Goal: Information Seeking & Learning: Find specific fact

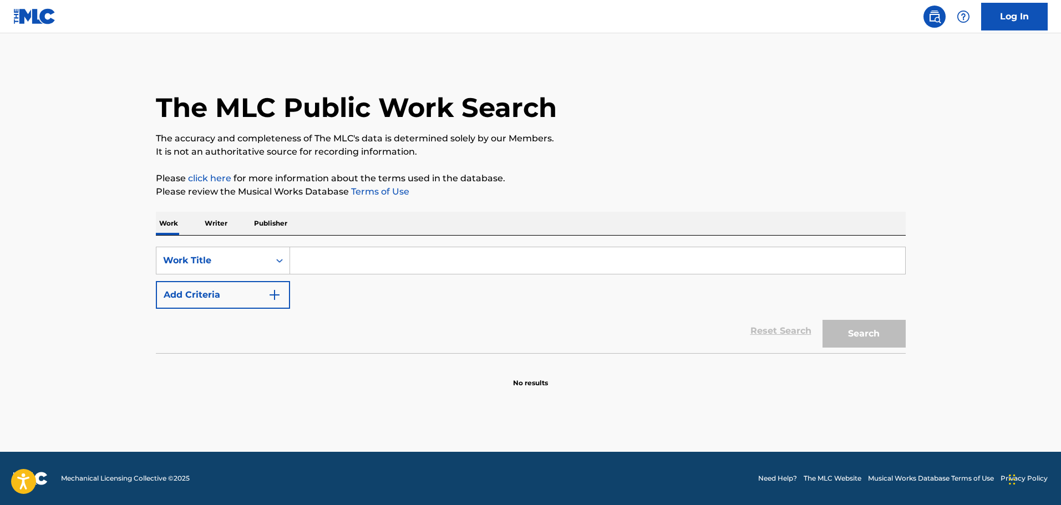
click at [395, 267] on input "Search Form" at bounding box center [597, 260] width 615 height 27
type input "a river runs through it"
click at [823, 320] on button "Search" at bounding box center [864, 334] width 83 height 28
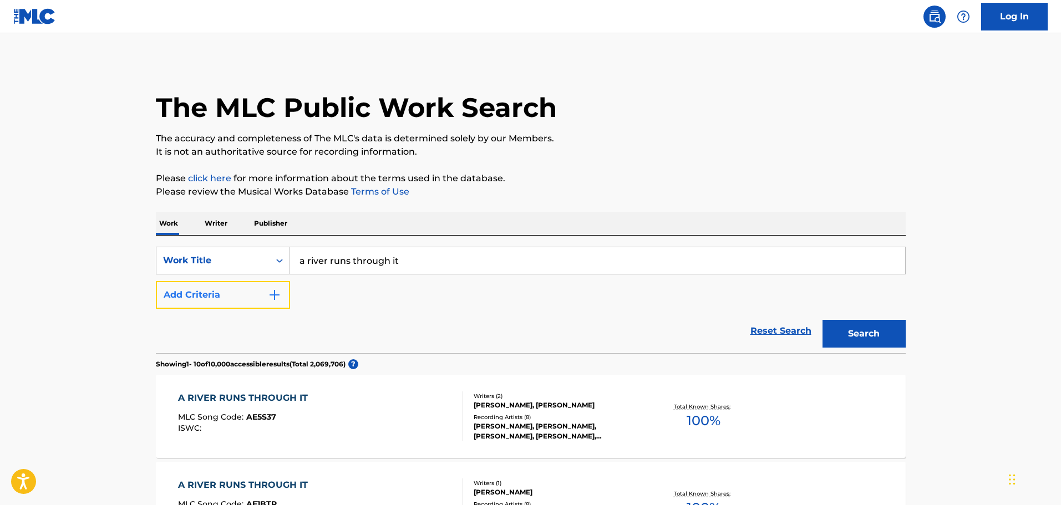
drag, startPoint x: 268, startPoint y: 308, endPoint x: 276, endPoint y: 297, distance: 13.9
click at [268, 307] on button "Add Criteria" at bounding box center [223, 295] width 134 height 28
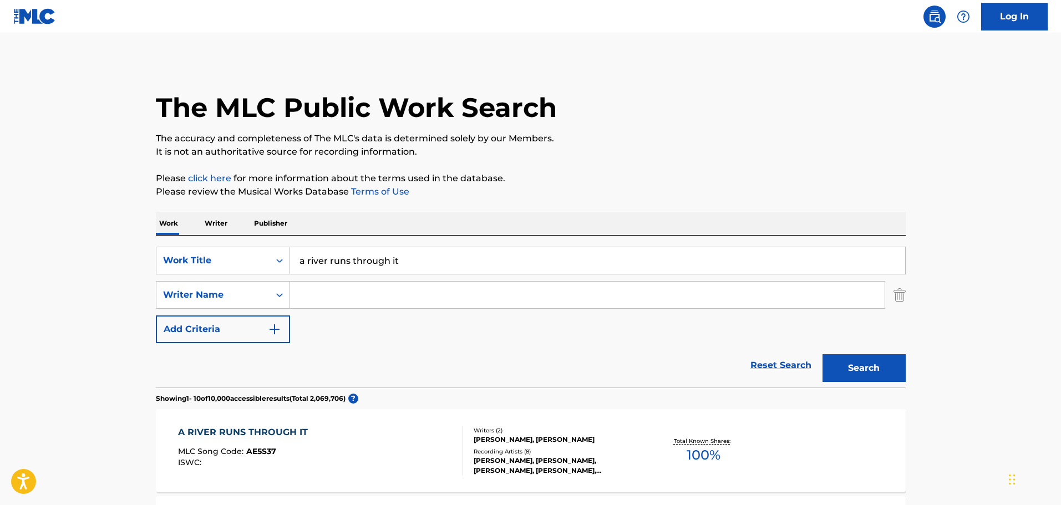
drag, startPoint x: 276, startPoint y: 297, endPoint x: 320, endPoint y: 290, distance: 44.4
click at [320, 290] on input "Search Form" at bounding box center [587, 295] width 595 height 27
type input "[PERSON_NAME]"
click at [823, 354] on button "Search" at bounding box center [864, 368] width 83 height 28
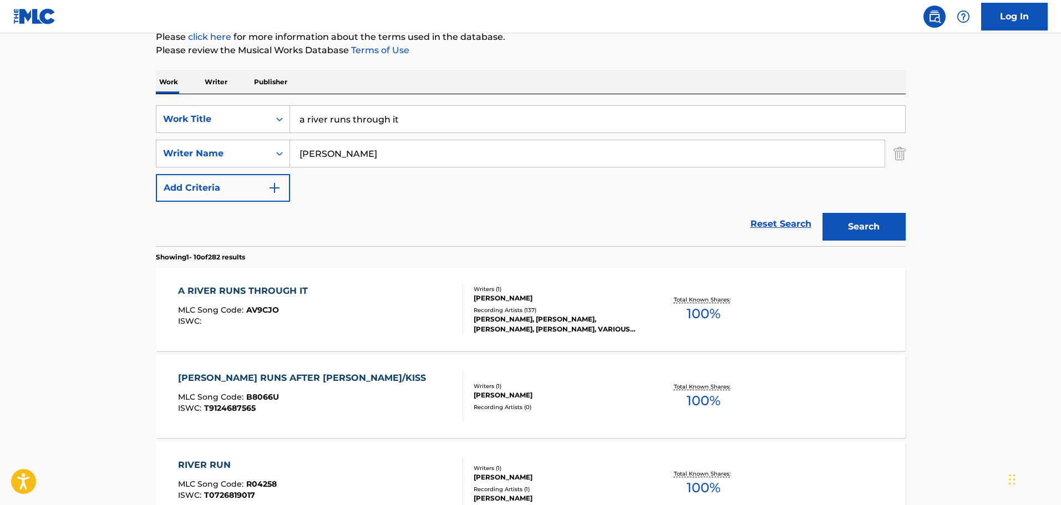
scroll to position [222, 0]
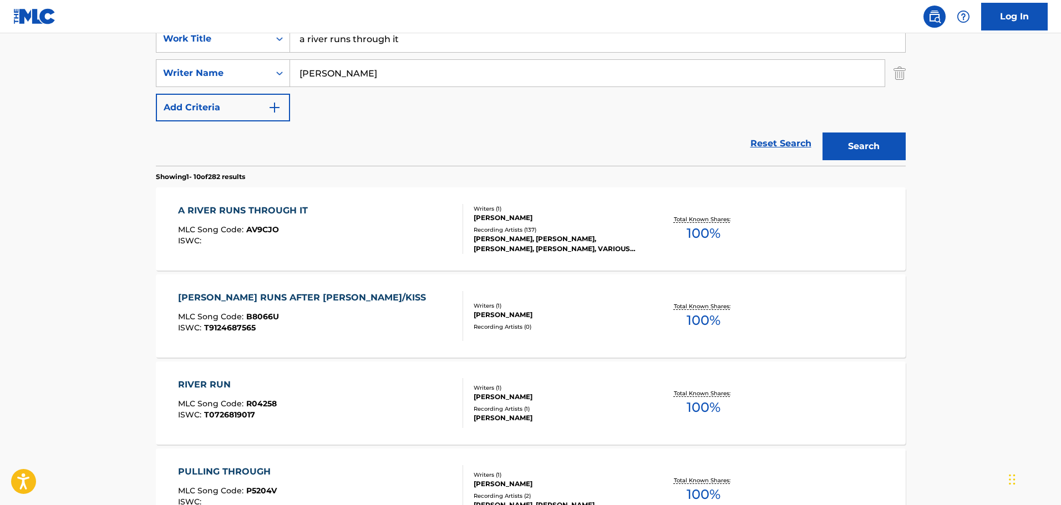
click at [278, 212] on div "A RIVER RUNS THROUGH IT" at bounding box center [245, 210] width 135 height 13
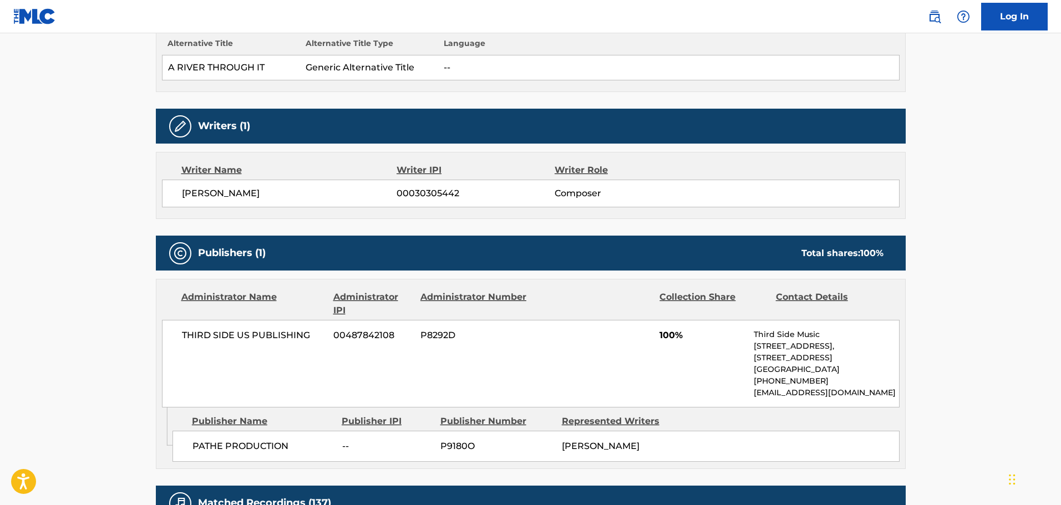
scroll to position [499, 0]
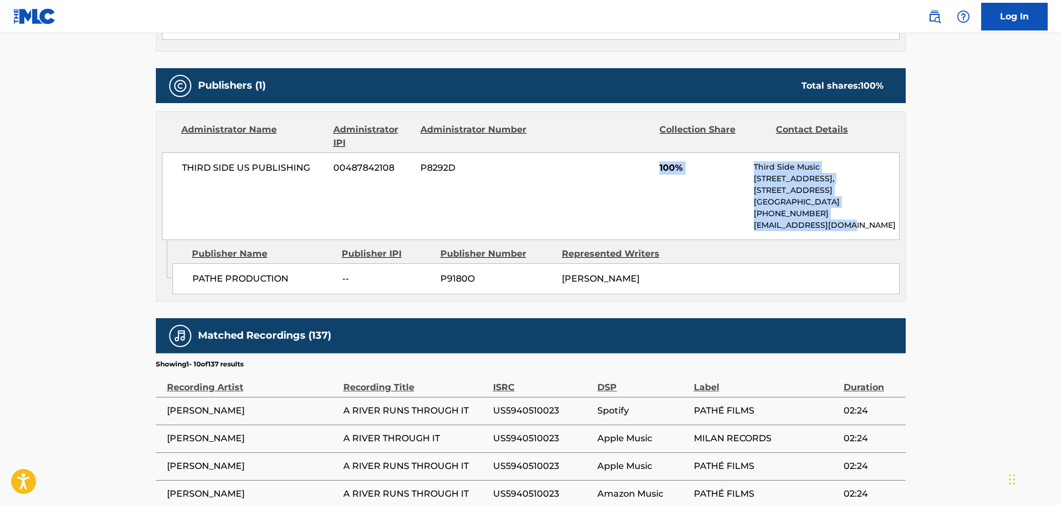
drag, startPoint x: 816, startPoint y: 225, endPoint x: 846, endPoint y: 228, distance: 30.1
click at [846, 228] on div "THIRD SIDE US PUBLISHING 00487842108 P8292D 100% Third Side Music [STREET_ADDRE…" at bounding box center [531, 197] width 738 height 88
click at [846, 228] on p "[EMAIL_ADDRESS][DOMAIN_NAME]" at bounding box center [826, 226] width 145 height 12
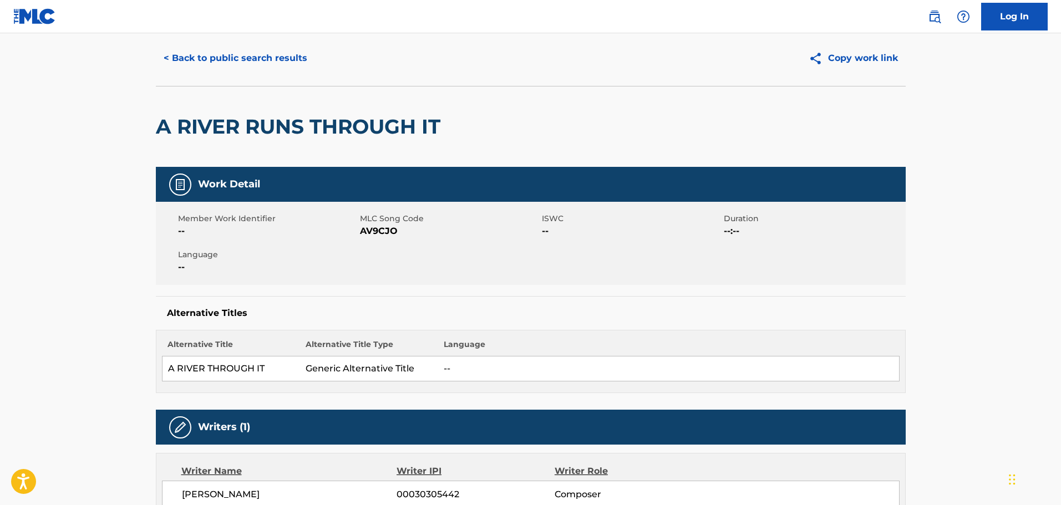
scroll to position [0, 0]
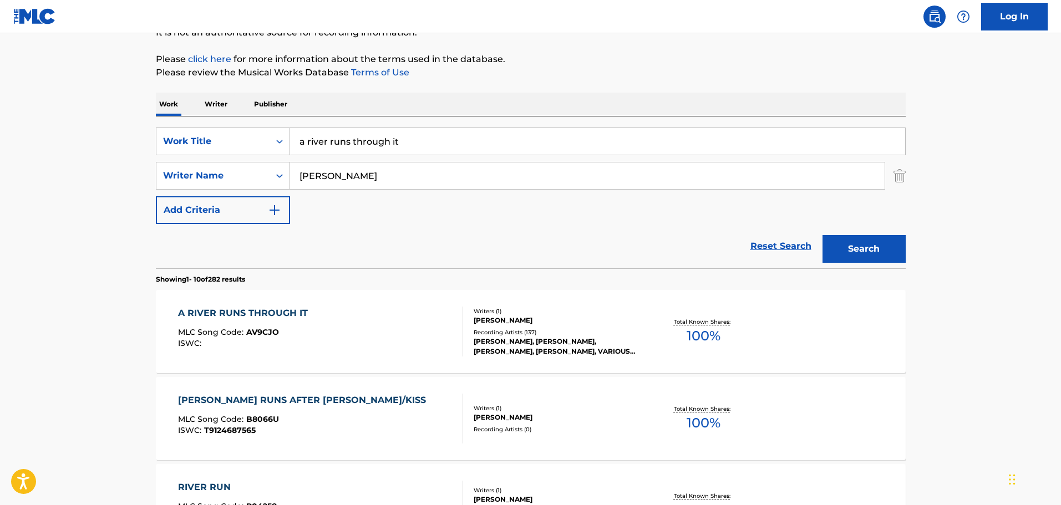
scroll to position [111, 0]
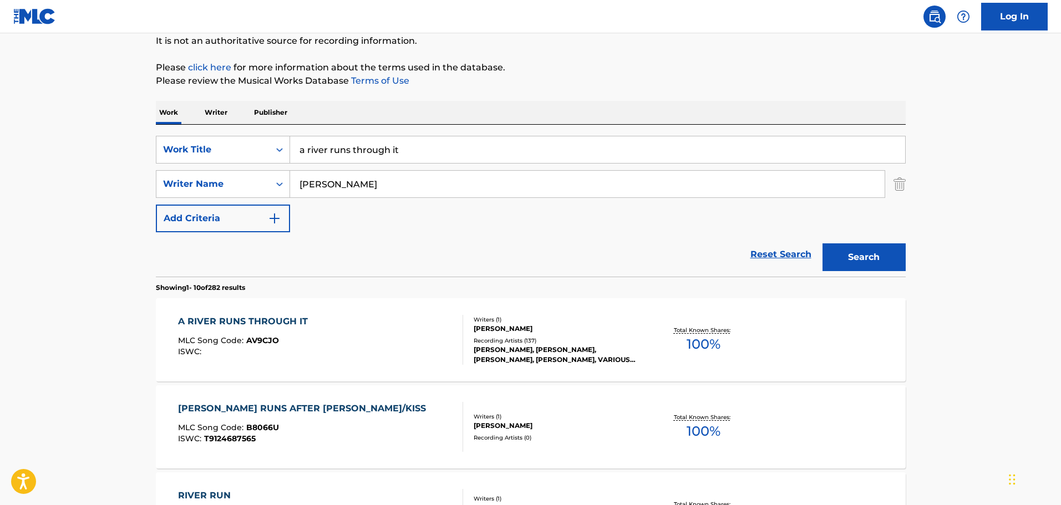
click at [300, 186] on input "[PERSON_NAME]" at bounding box center [587, 184] width 595 height 27
click at [424, 151] on input "a river runs through it" at bounding box center [597, 149] width 615 height 27
paste input "[PERSON_NAME]"
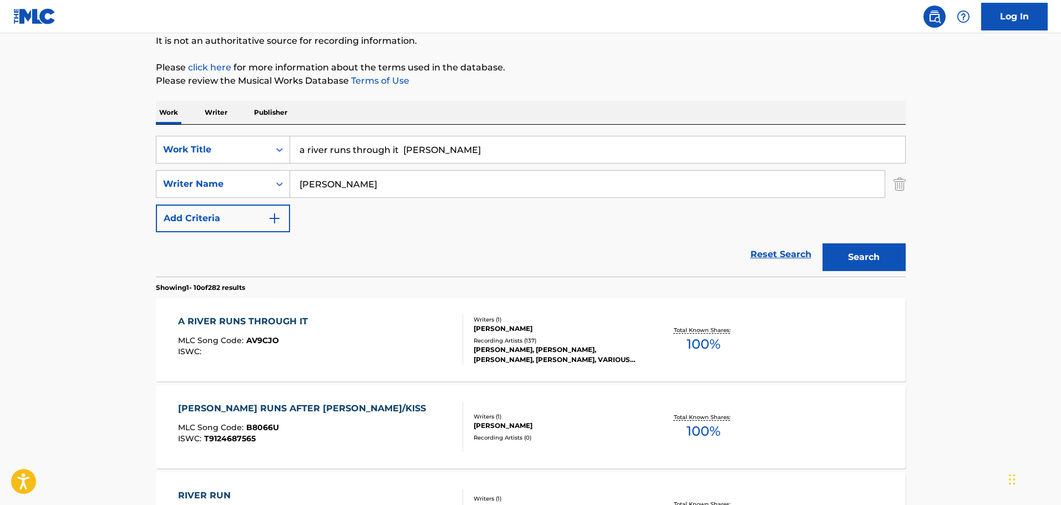
click at [404, 149] on input "a river runs through it mark isham" at bounding box center [597, 149] width 615 height 27
click at [380, 154] on input "a river runs through it mark isham" at bounding box center [597, 149] width 615 height 27
type input "a river runs through it mark isham"
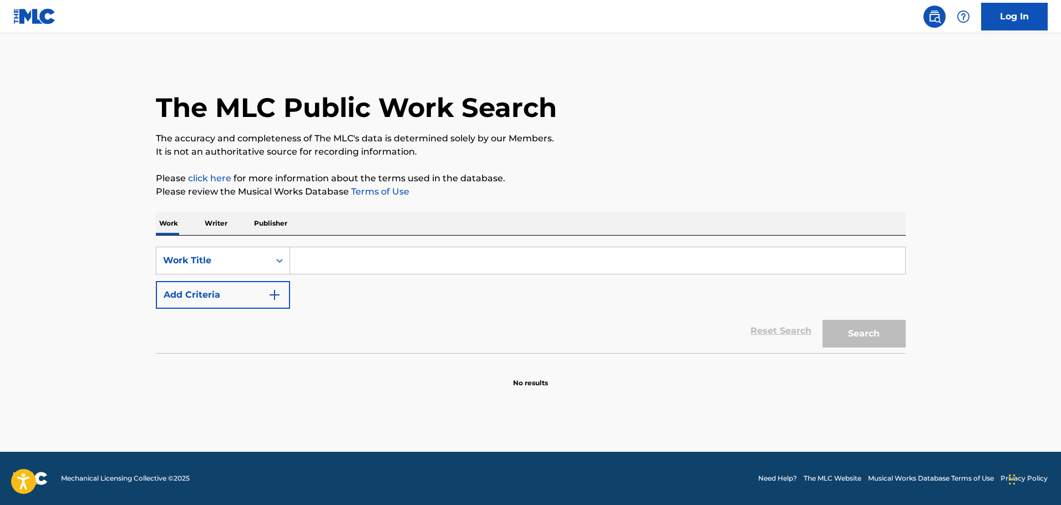
click at [353, 267] on input "Search Form" at bounding box center [597, 260] width 615 height 27
paste input "A RIVER RUNS THROUGH IT"
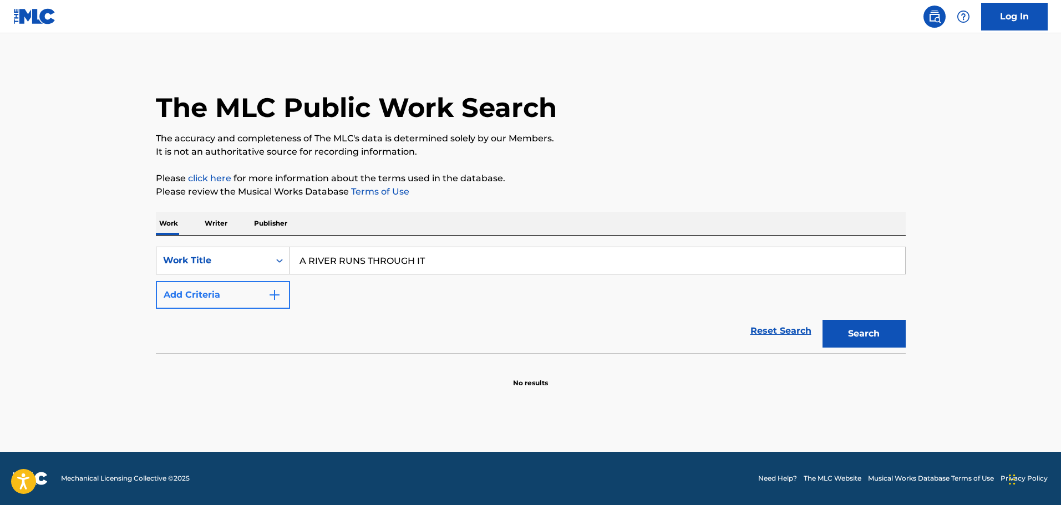
type input "A RIVER RUNS THROUGH IT"
click at [262, 296] on button "Add Criteria" at bounding box center [223, 295] width 134 height 28
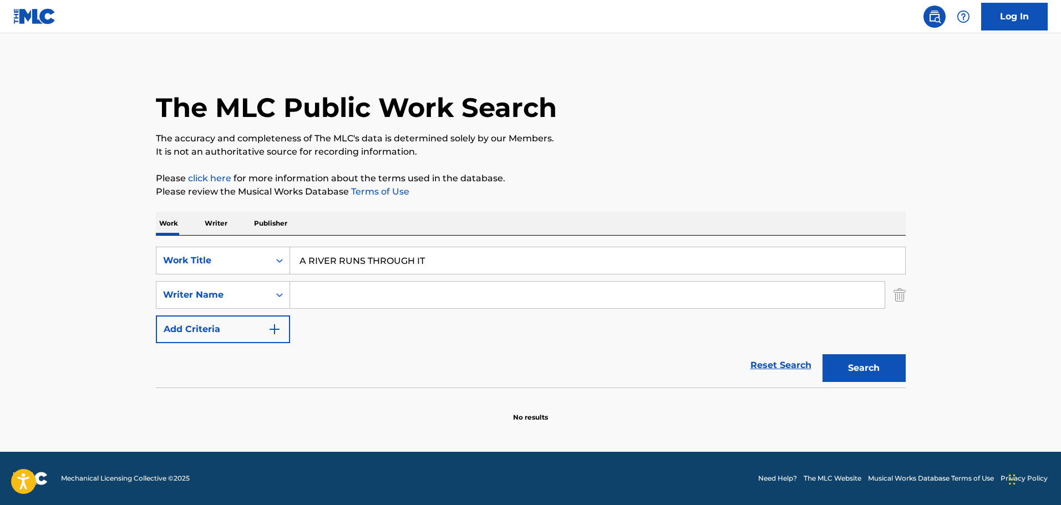
click at [322, 289] on input "Search Form" at bounding box center [587, 295] width 595 height 27
type input "[PERSON_NAME]"
click at [823, 354] on button "Search" at bounding box center [864, 368] width 83 height 28
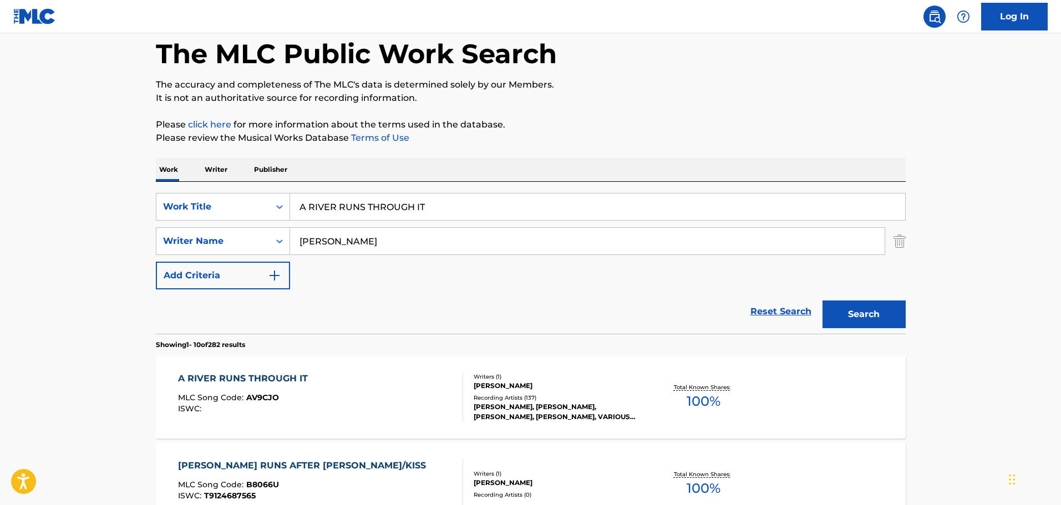
scroll to position [55, 0]
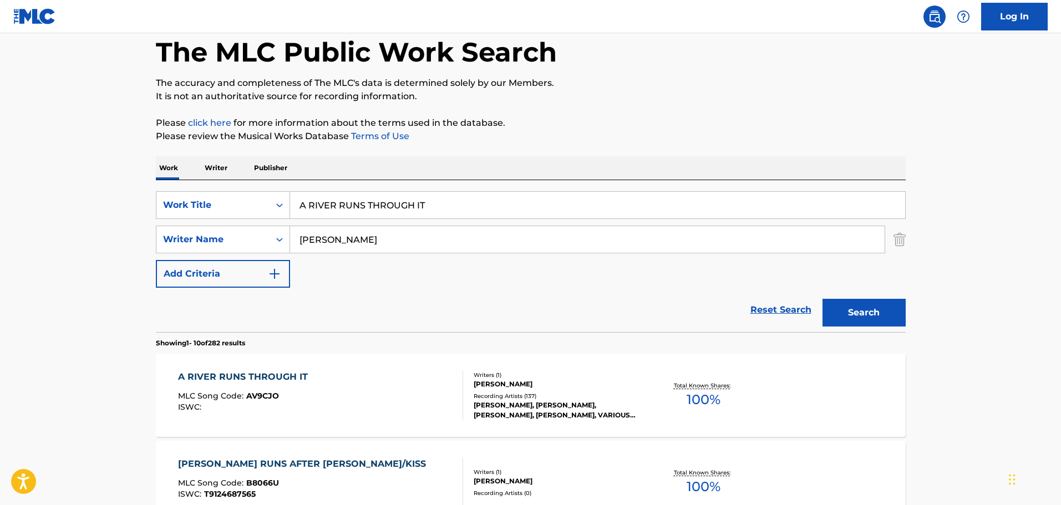
click at [370, 389] on div "A RIVER RUNS THROUGH IT MLC Song Code : AV9CJO ISWC :" at bounding box center [320, 396] width 285 height 50
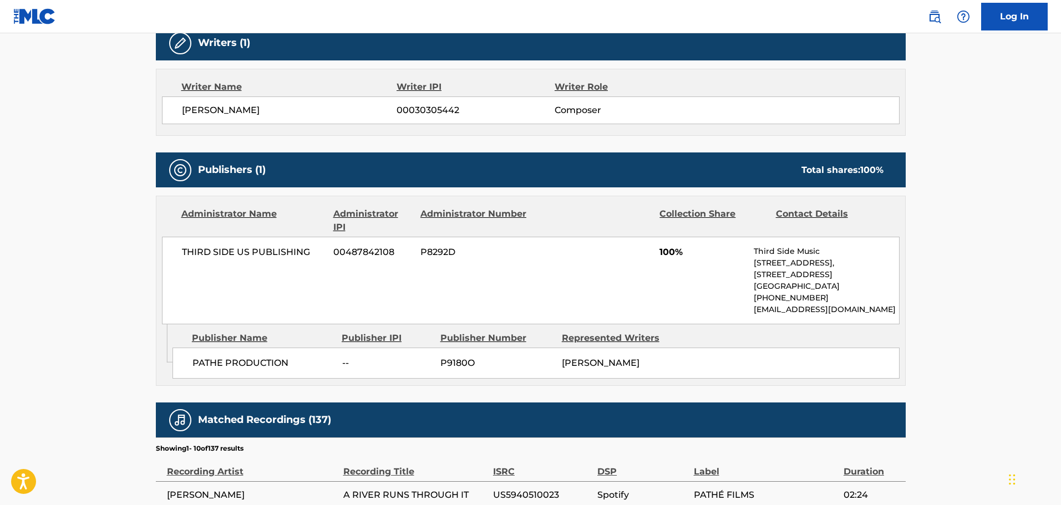
scroll to position [444, 0]
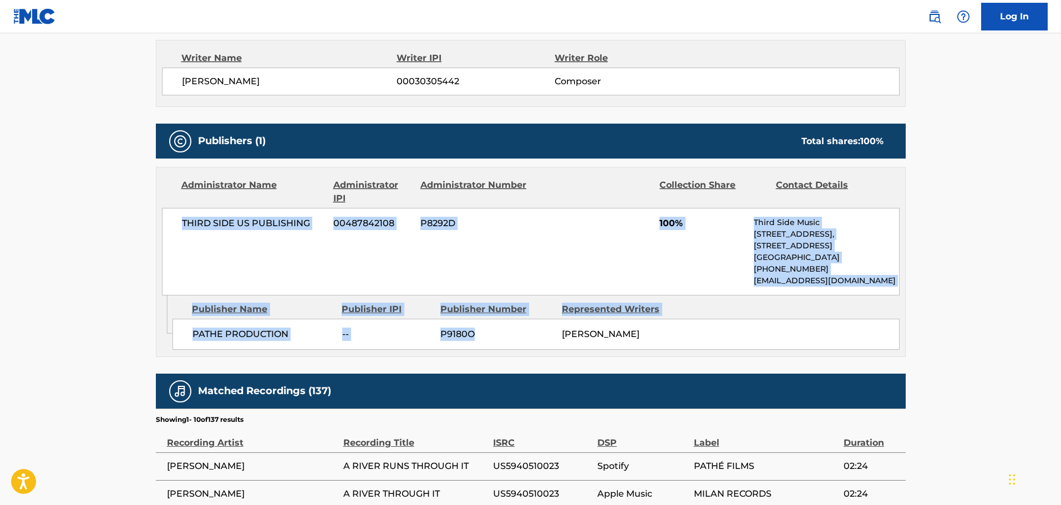
drag, startPoint x: 181, startPoint y: 222, endPoint x: 564, endPoint y: 323, distance: 395.8
click at [564, 323] on div "Administrator Name Administrator IPI Administrator Number Collection Share Cont…" at bounding box center [531, 262] width 750 height 190
click at [469, 252] on div "THIRD SIDE US PUBLISHING 00487842108 P8292D 100% Third Side Music [STREET_ADDRE…" at bounding box center [531, 252] width 738 height 88
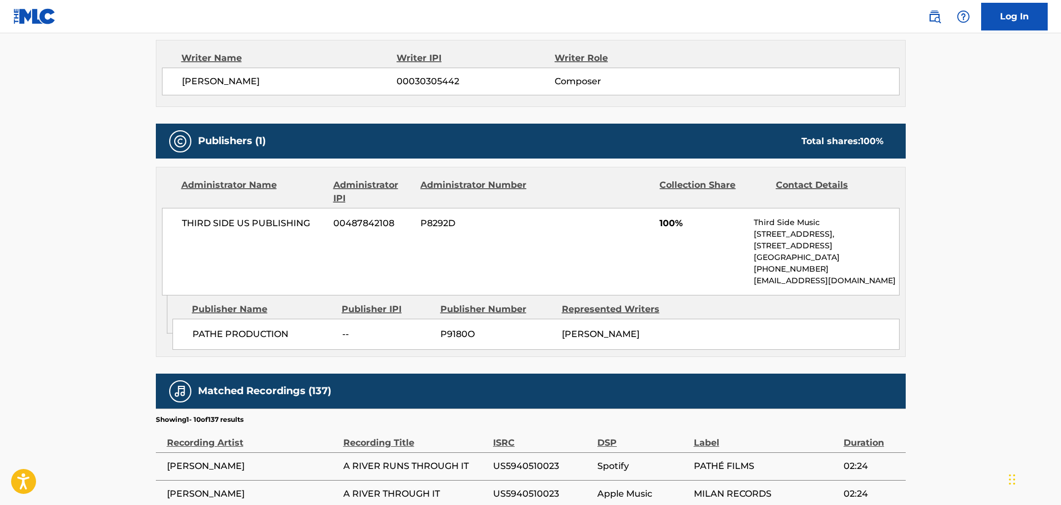
click at [111, 250] on main "< Back to public search results Copy work link A RIVER RUNS THROUGH IT Work Det…" at bounding box center [530, 189] width 1061 height 1198
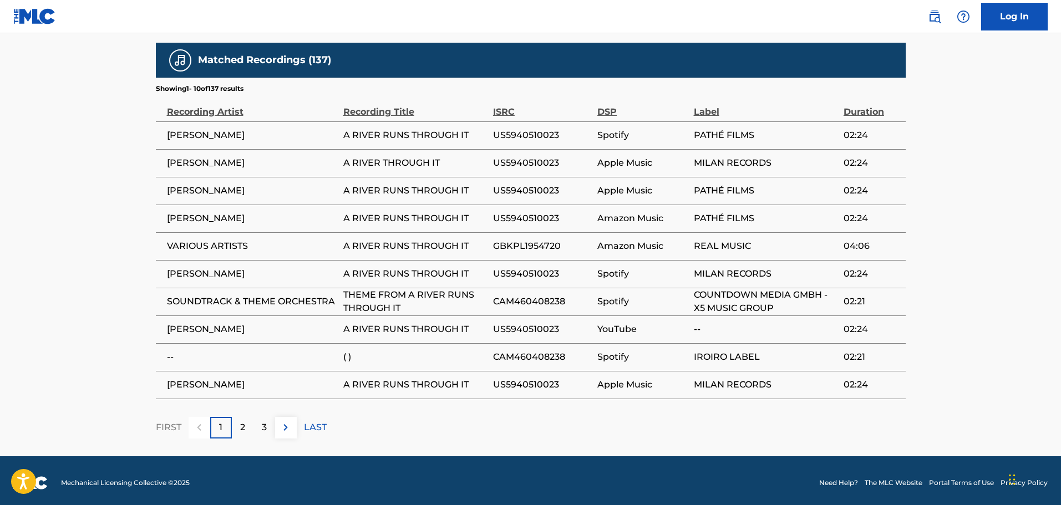
scroll to position [777, 0]
